Goal: Information Seeking & Learning: Learn about a topic

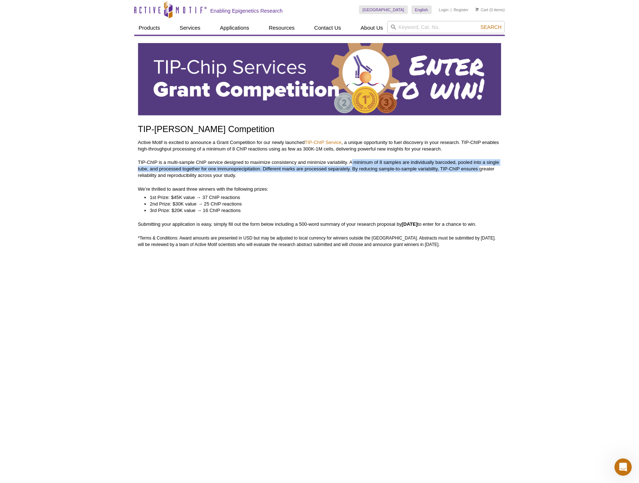
scroll to position [0, 0]
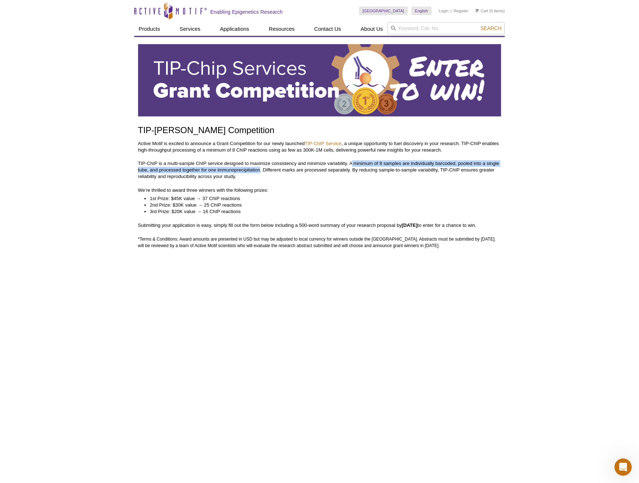
drag, startPoint x: 357, startPoint y: 162, endPoint x: 259, endPoint y: 168, distance: 98.2
click at [259, 168] on p "TIP-ChIP is a multi-sample ChIP service designed to maximize consistency and mi…" at bounding box center [319, 170] width 363 height 20
click at [359, 225] on p "Submitting your application is easy, simply fill out the form below including a…" at bounding box center [319, 225] width 363 height 7
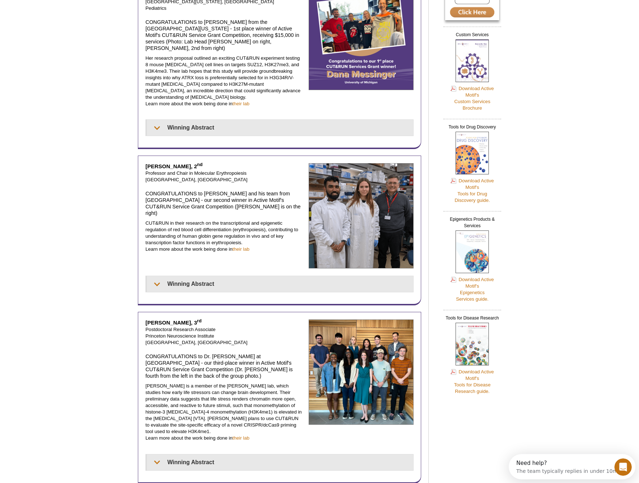
scroll to position [118, 0]
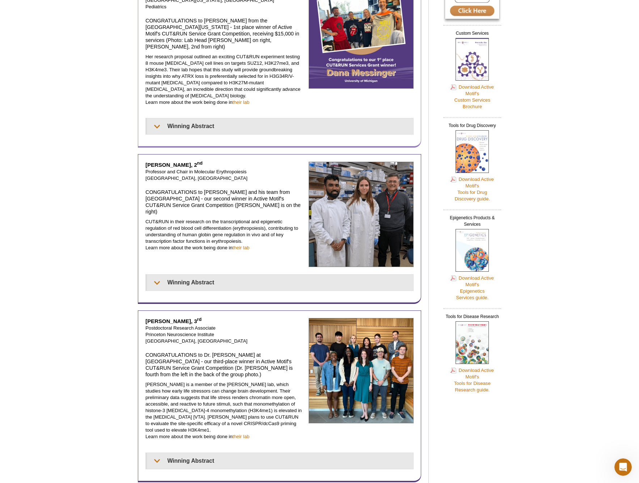
click at [357, 120] on div "Dana Messinger, 1 st Graduate Student, Carl Koschmann Lab University of Michiga…" at bounding box center [279, 62] width 283 height 172
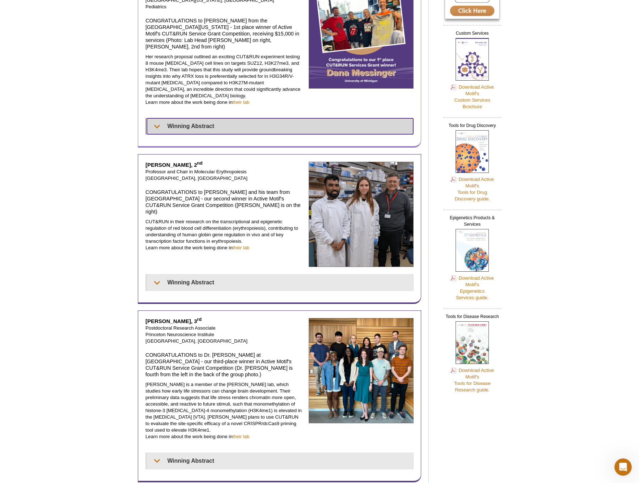
click at [234, 118] on summary "Winning Abstract" at bounding box center [280, 126] width 266 height 16
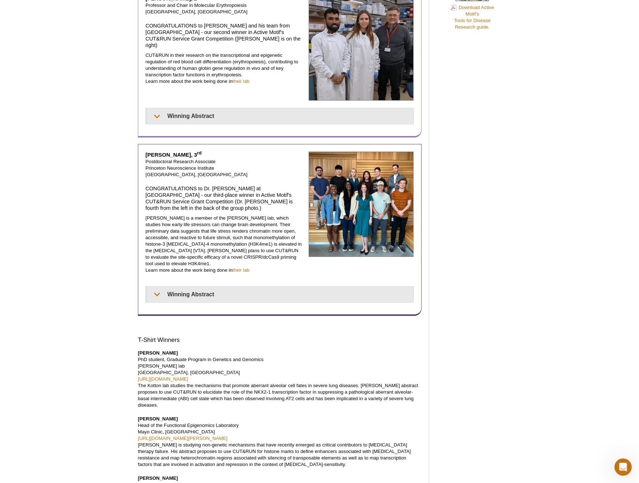
scroll to position [483, 0]
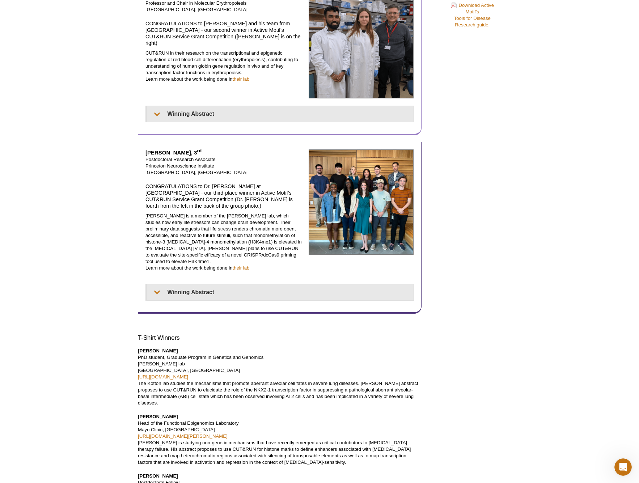
click at [291, 88] on div "John Strouboulis, 2 nd Professor and Chair in Molecular Erythropoiesis King's C…" at bounding box center [279, 49] width 268 height 113
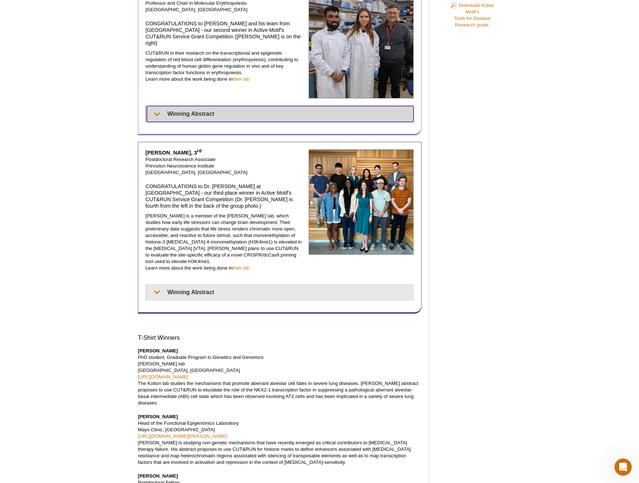
click at [290, 106] on summary "Winning Abstract" at bounding box center [280, 114] width 267 height 16
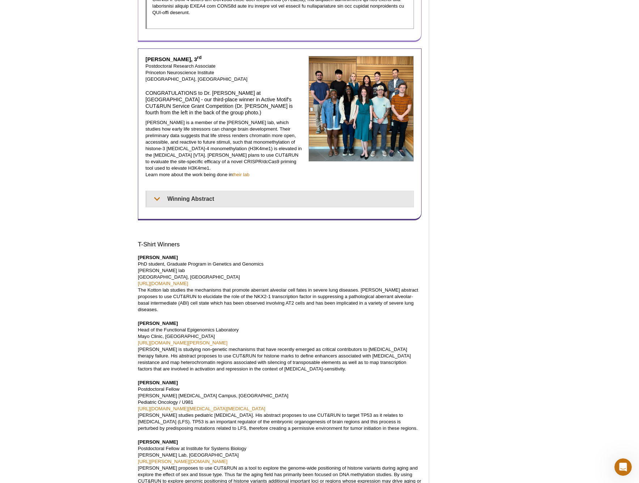
scroll to position [682, 0]
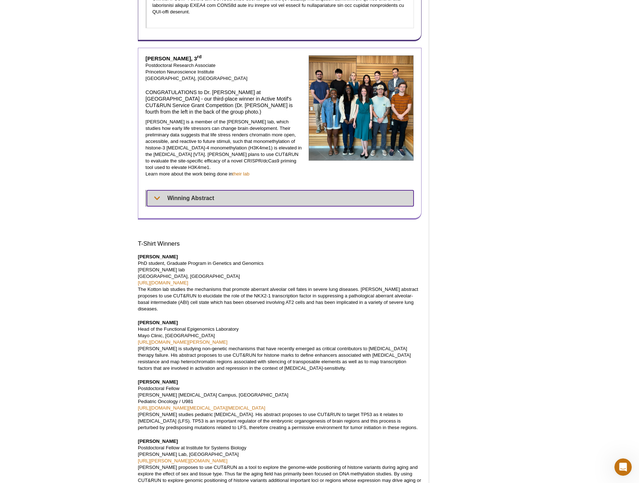
click at [282, 190] on summary "Winning Abstract" at bounding box center [280, 198] width 267 height 16
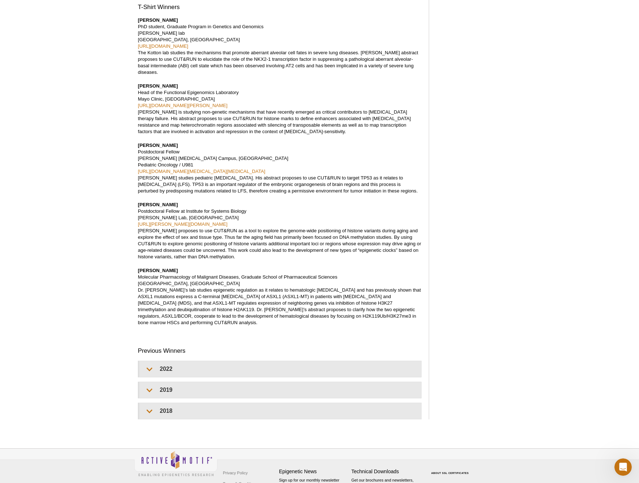
scroll to position [1083, 0]
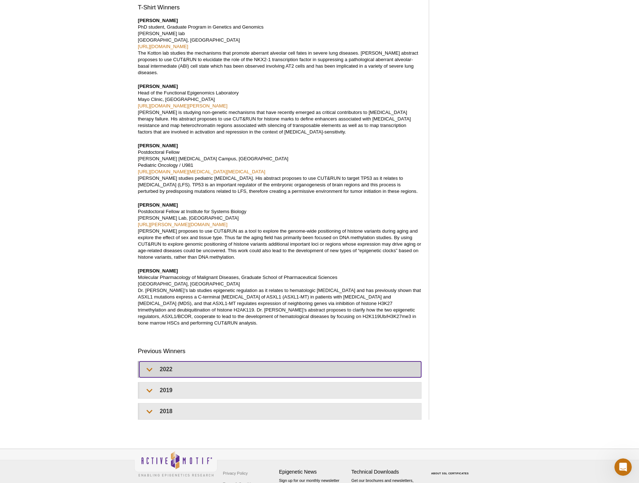
click at [207, 361] on summary "2022" at bounding box center [280, 369] width 282 height 16
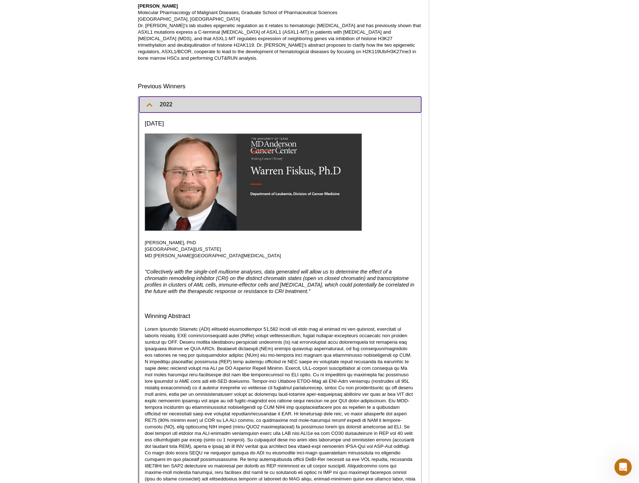
scroll to position [1350, 0]
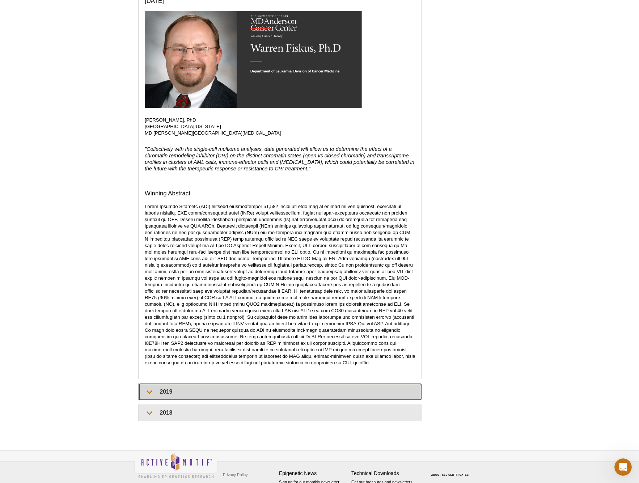
click at [195, 384] on summary "2019" at bounding box center [280, 392] width 282 height 16
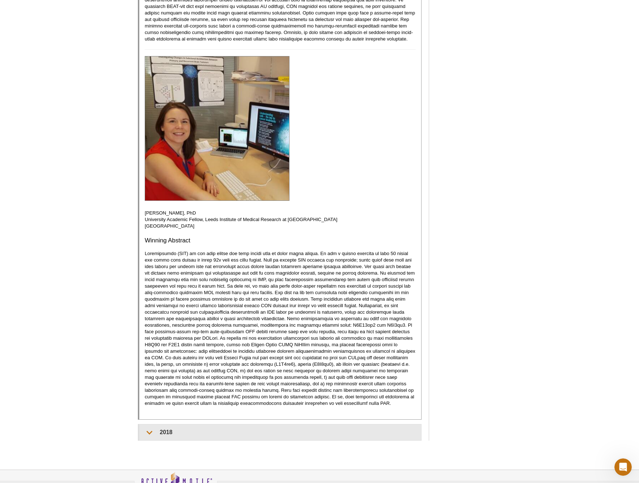
scroll to position [2366, 0]
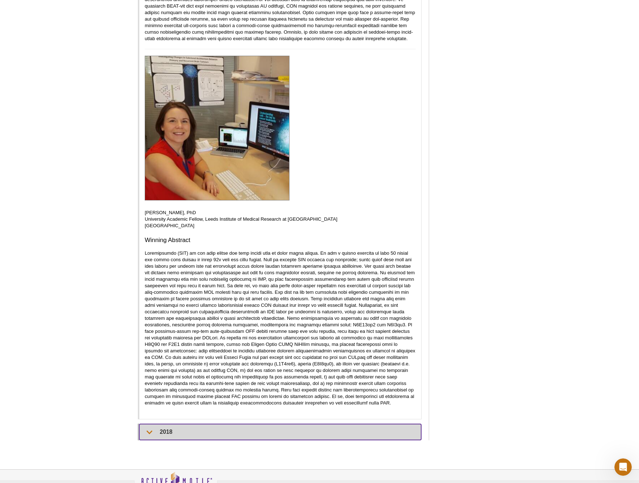
click at [199, 424] on summary "2018" at bounding box center [280, 432] width 282 height 16
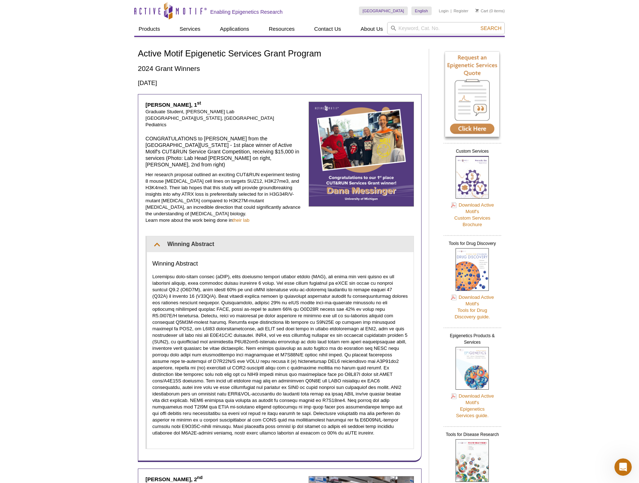
scroll to position [0, 0]
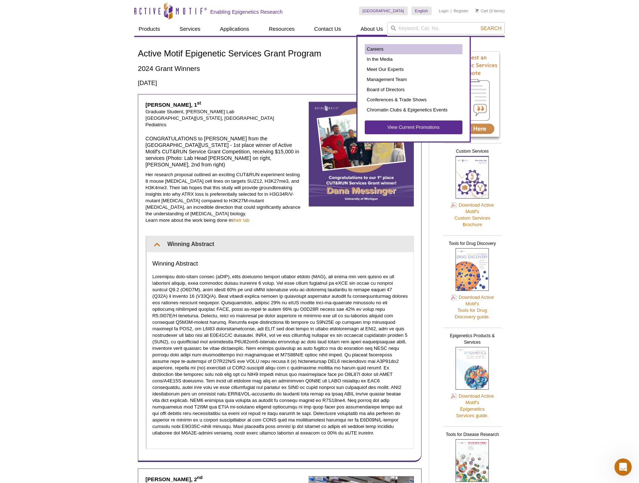
click at [373, 47] on link "Careers" at bounding box center [414, 49] width 98 height 10
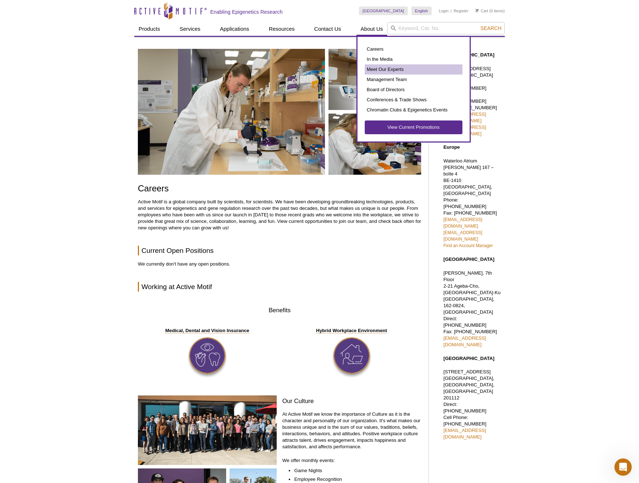
click at [391, 70] on link "Meet Our Experts" at bounding box center [414, 69] width 98 height 10
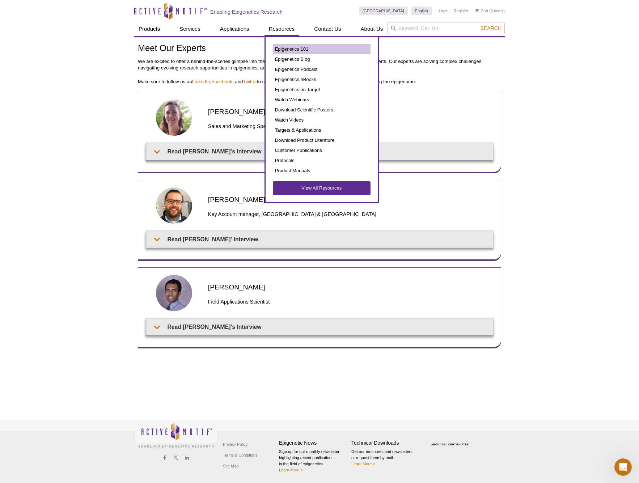
click at [309, 50] on link "Epigenetics 101" at bounding box center [322, 49] width 98 height 10
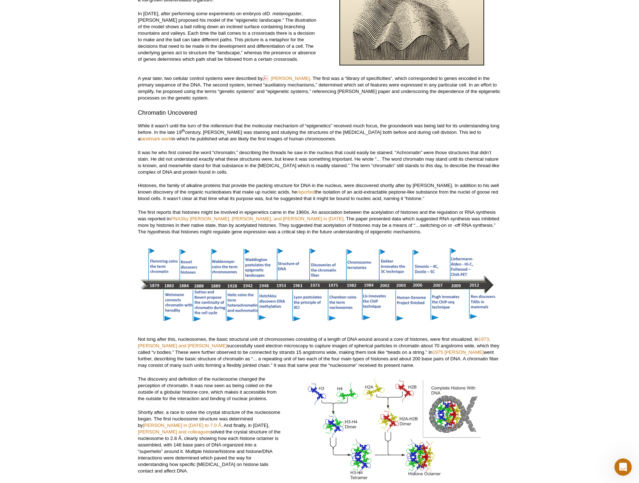
scroll to position [554, 0]
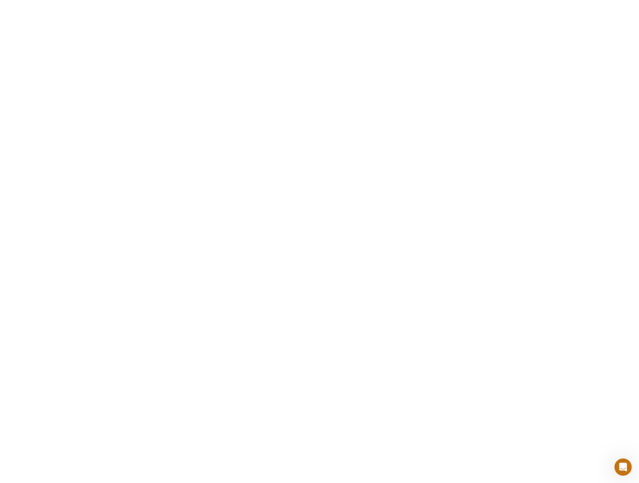
scroll to position [1191, 0]
